Goal: Task Accomplishment & Management: Use online tool/utility

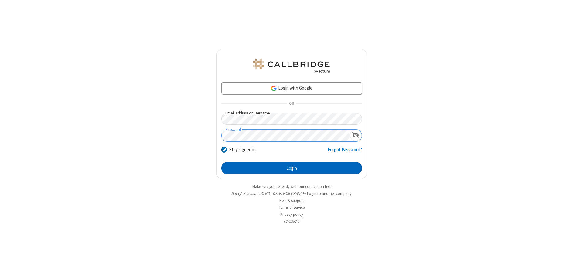
click at [292, 168] on button "Login" at bounding box center [291, 168] width 141 height 12
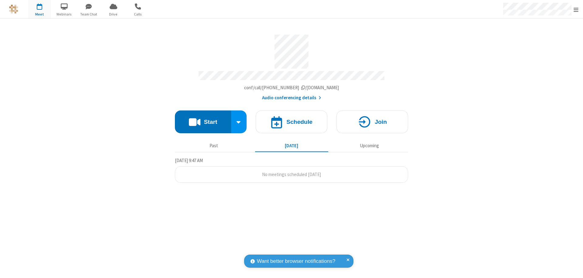
click at [203, 119] on button "Start" at bounding box center [203, 122] width 56 height 23
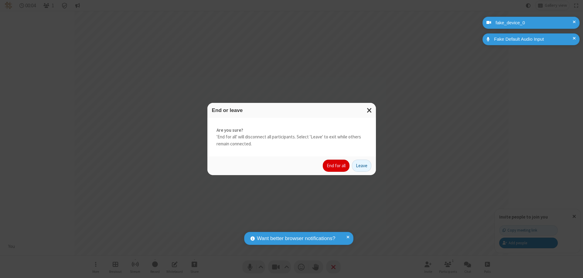
click at [336, 166] on button "End for all" at bounding box center [336, 166] width 27 height 12
